Goal: Leave review/rating: Share an evaluation or opinion about a product, service, or content

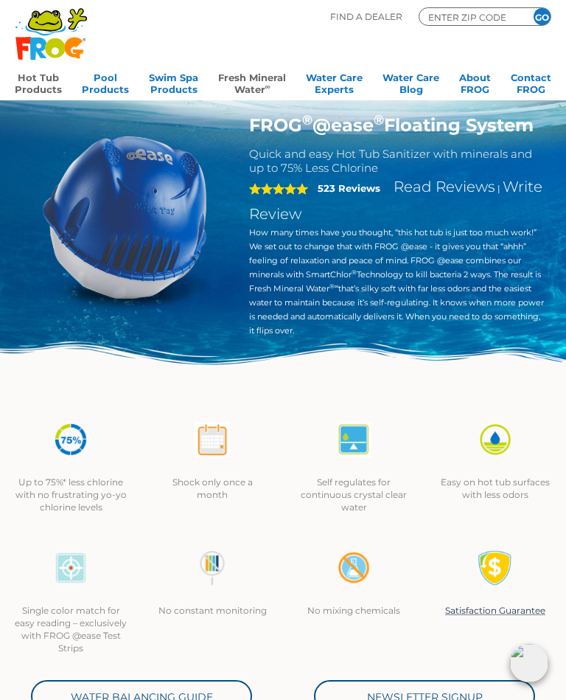
click at [260, 80] on link "Fresh Mineral Water ∞" at bounding box center [252, 81] width 68 height 29
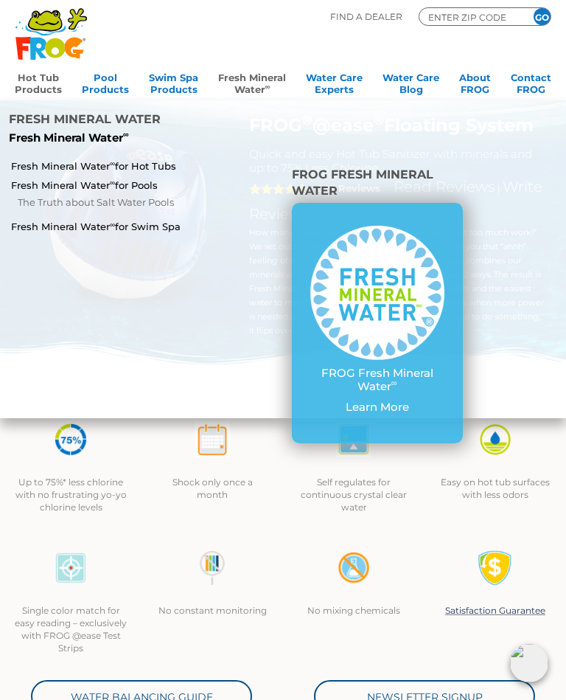
click at [25, 159] on link "Fresh Mineral Water ∞ for Hot Tubs" at bounding box center [98, 165] width 174 height 13
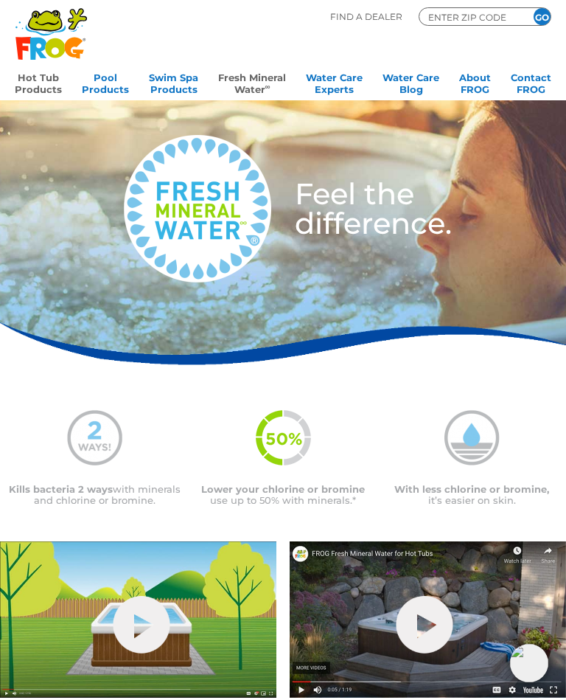
click at [38, 81] on link "Hot Tub Products" at bounding box center [38, 81] width 47 height 29
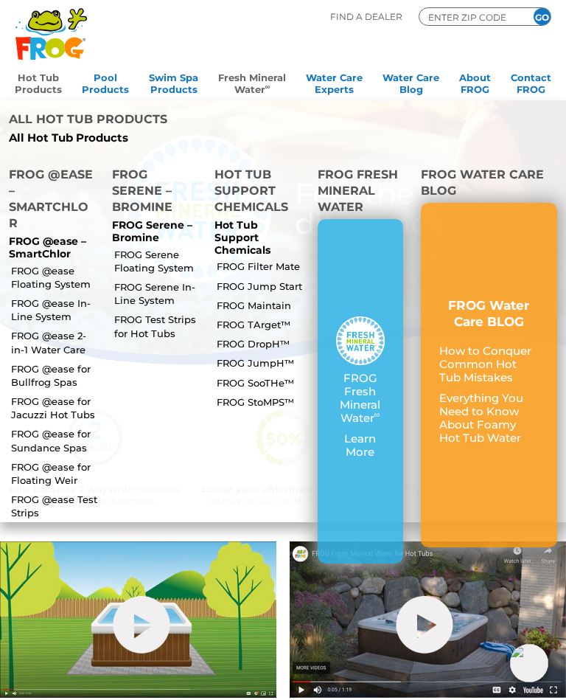
click at [142, 219] on p "FROG Serene – Bromine" at bounding box center [155, 231] width 86 height 25
click at [146, 219] on p "FROG Serene – Bromine" at bounding box center [155, 231] width 86 height 25
click at [137, 219] on p "FROG Serene – Bromine" at bounding box center [155, 231] width 86 height 25
click at [32, 329] on link "FROG @ease 2-in-1 Water Care" at bounding box center [55, 342] width 88 height 27
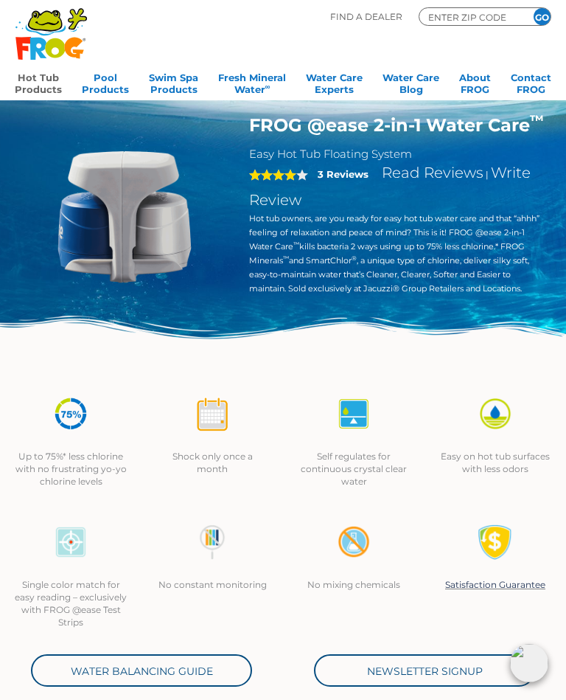
click at [34, 86] on link "Hot Tub Products" at bounding box center [38, 81] width 47 height 29
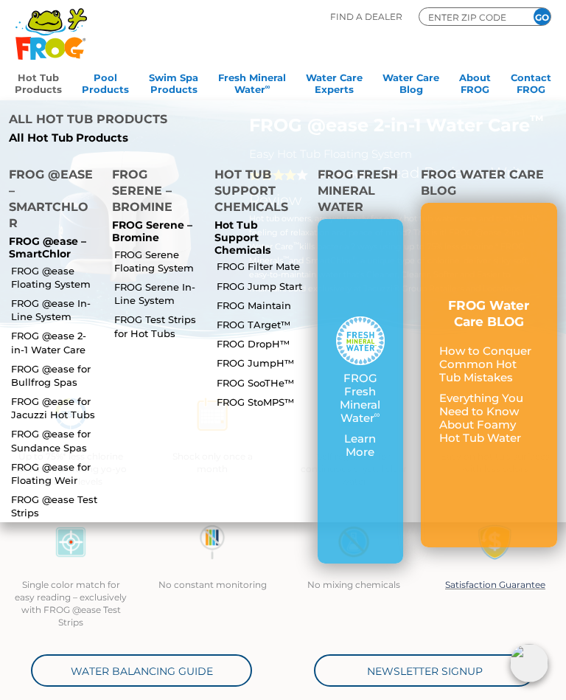
click at [32, 296] on link "FROG @ease In-Line System" at bounding box center [55, 309] width 88 height 27
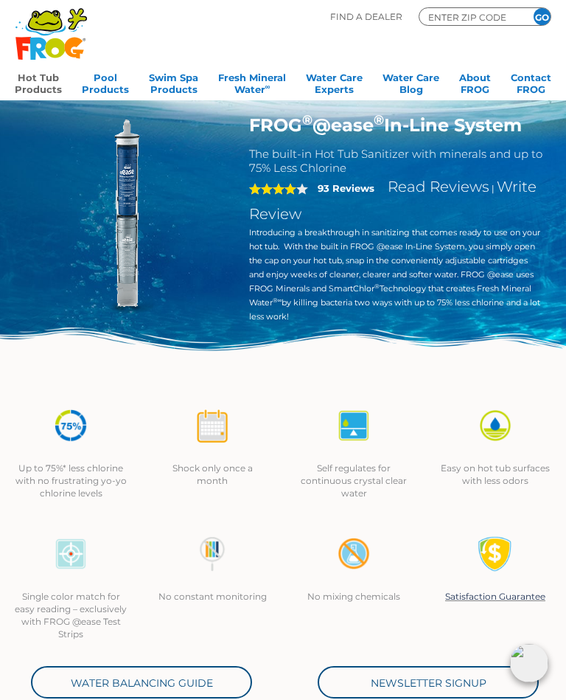
click at [28, 86] on link "Hot Tub Products" at bounding box center [38, 81] width 47 height 29
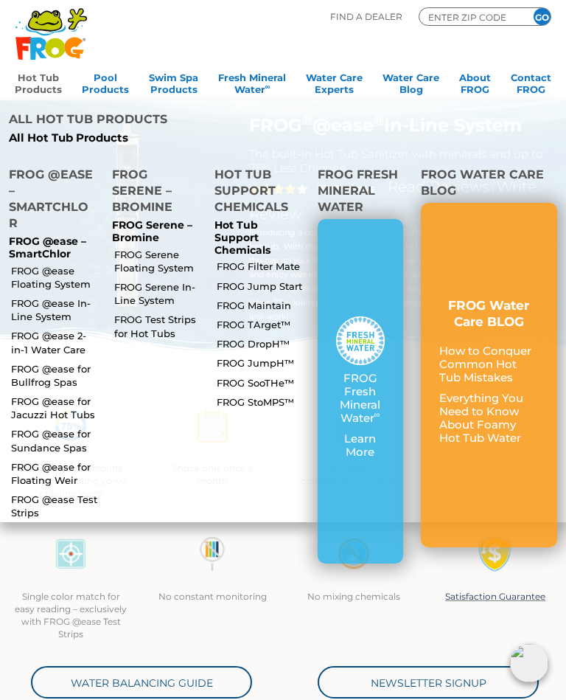
click at [52, 362] on link "FROG @ease for Bullfrog Spas" at bounding box center [55, 375] width 88 height 27
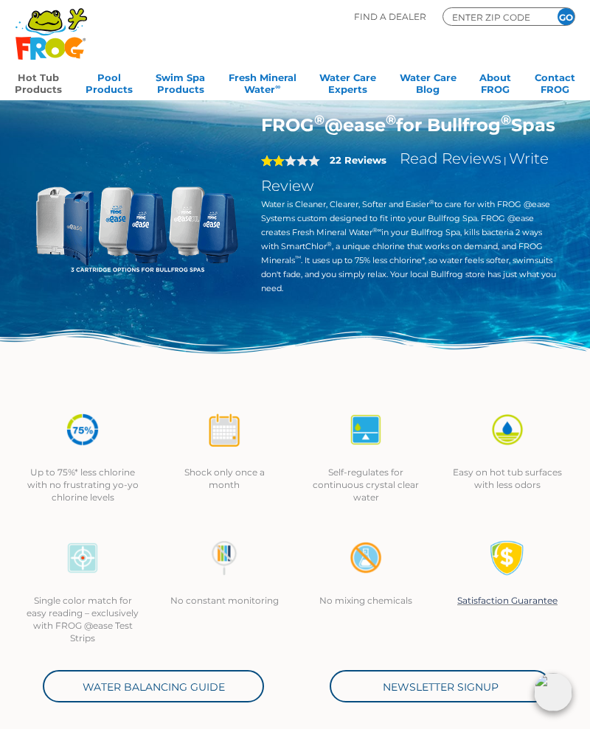
click at [81, 214] on img at bounding box center [136, 216] width 205 height 205
click at [361, 188] on div "2 22 Reviews Read Reviews | Write Review" at bounding box center [409, 172] width 296 height 51
click at [294, 195] on link "Write Review" at bounding box center [405, 172] width 288 height 45
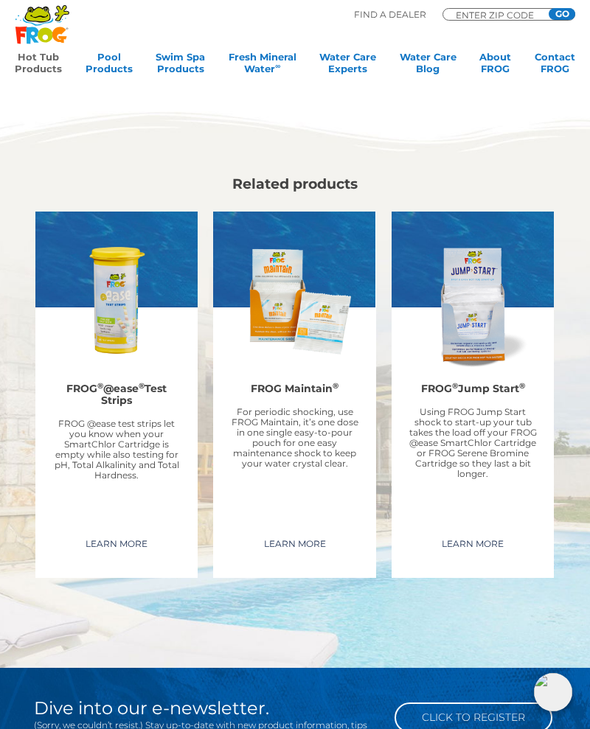
scroll to position [3420, 0]
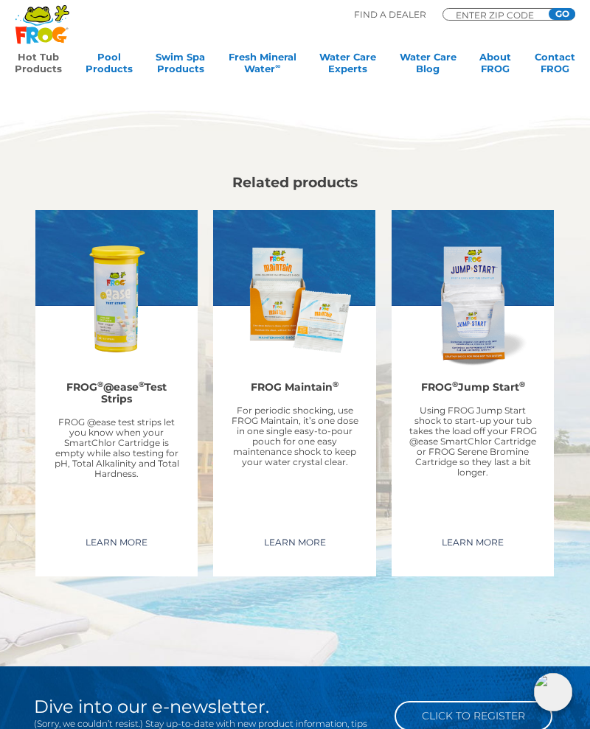
click at [4, 467] on div "Related products FROG ® @ease ® Test Strips FROG @ease test strips let you know…" at bounding box center [295, 380] width 590 height 572
click at [300, 552] on link "Learn More" at bounding box center [295, 543] width 96 height 24
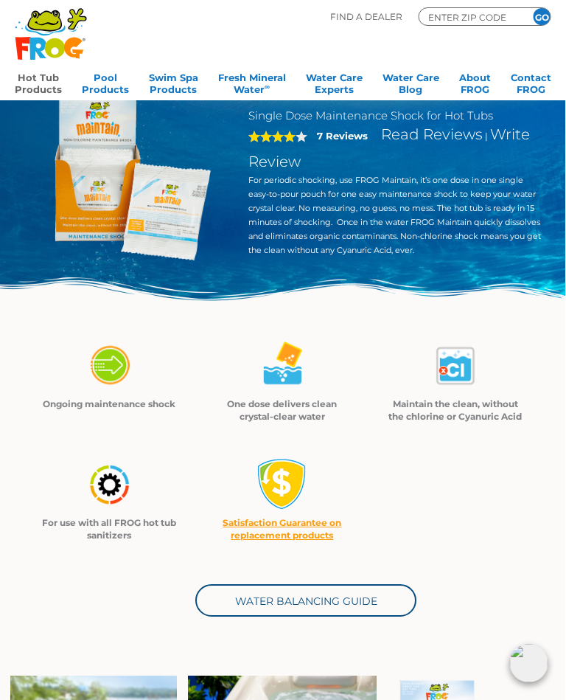
scroll to position [0, 21]
